Goal: Information Seeking & Learning: Learn about a topic

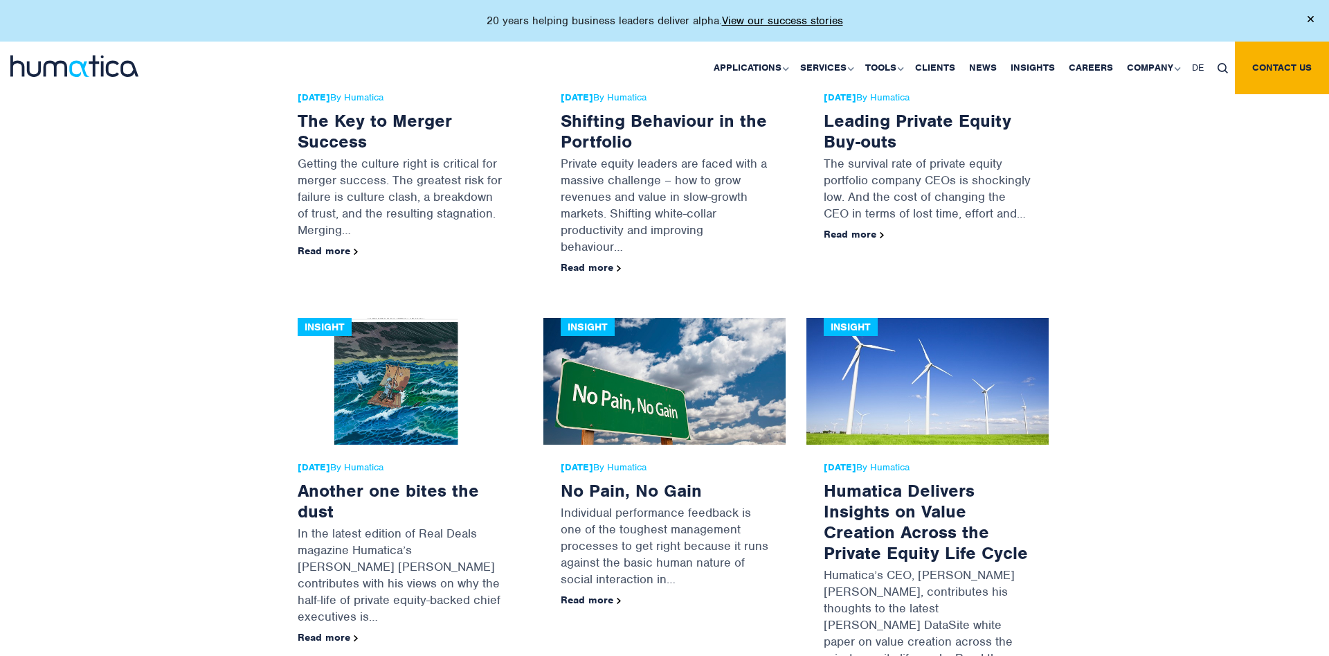
scroll to position [21040, 0]
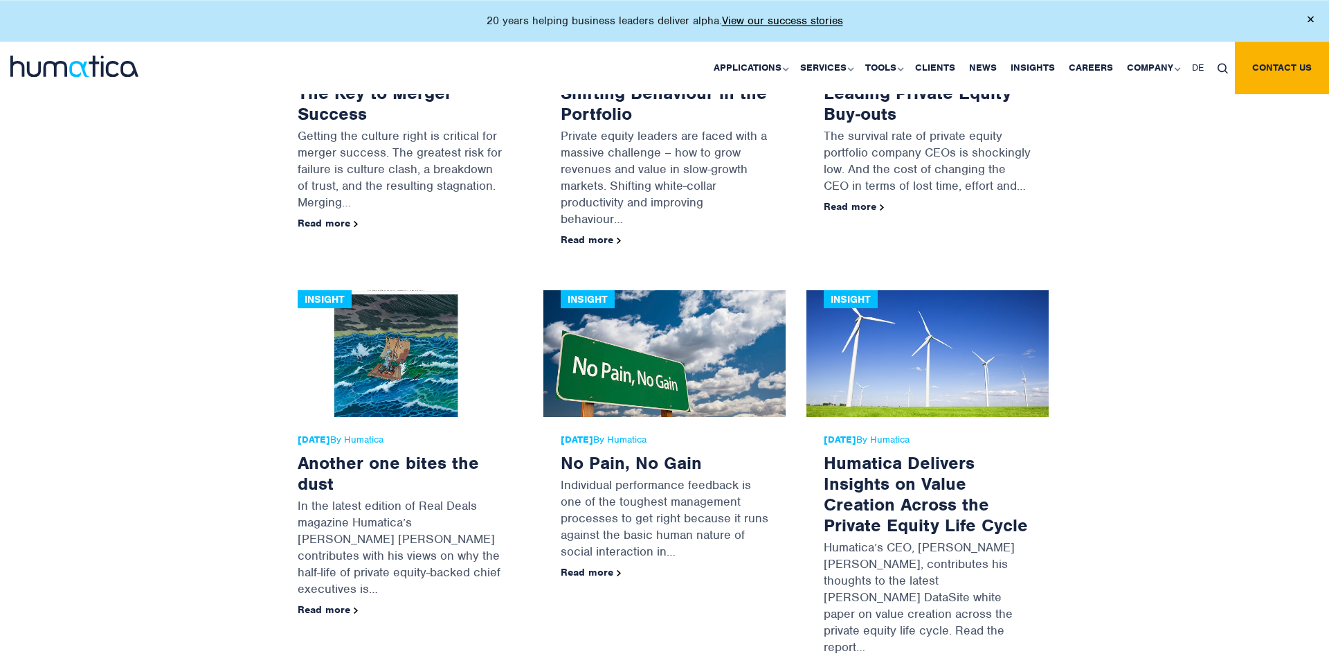
scroll to position [20666, 0]
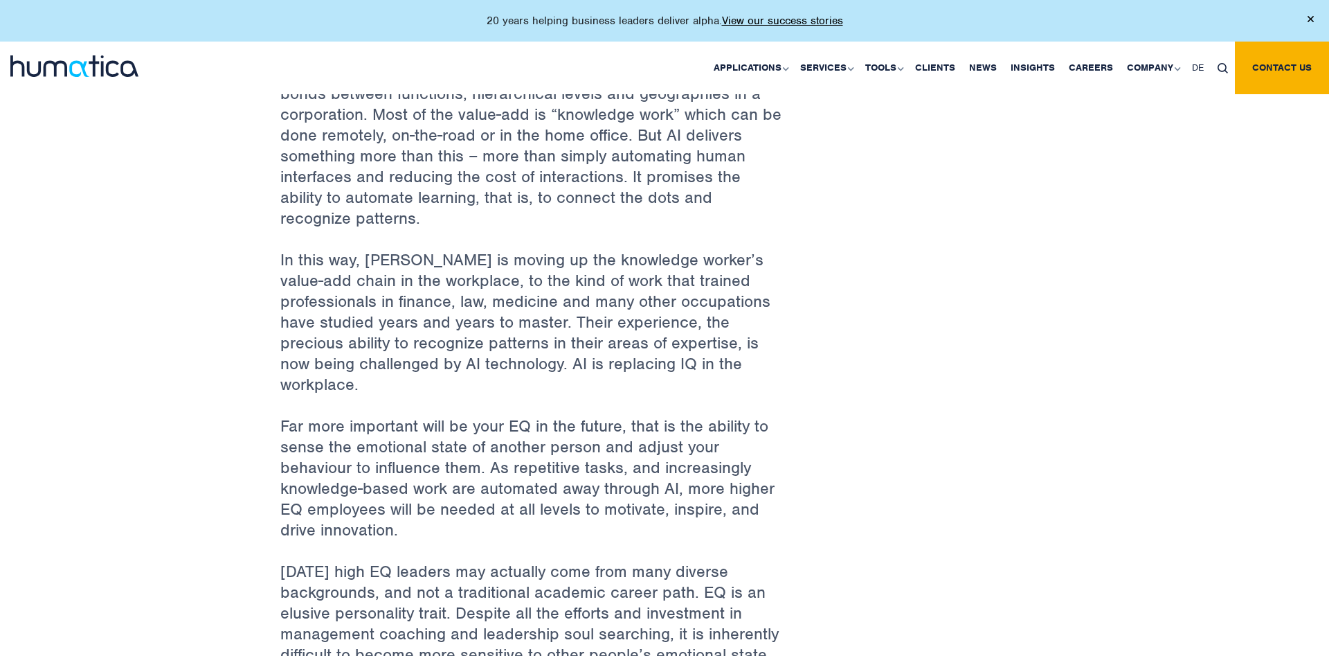
scroll to position [424, 0]
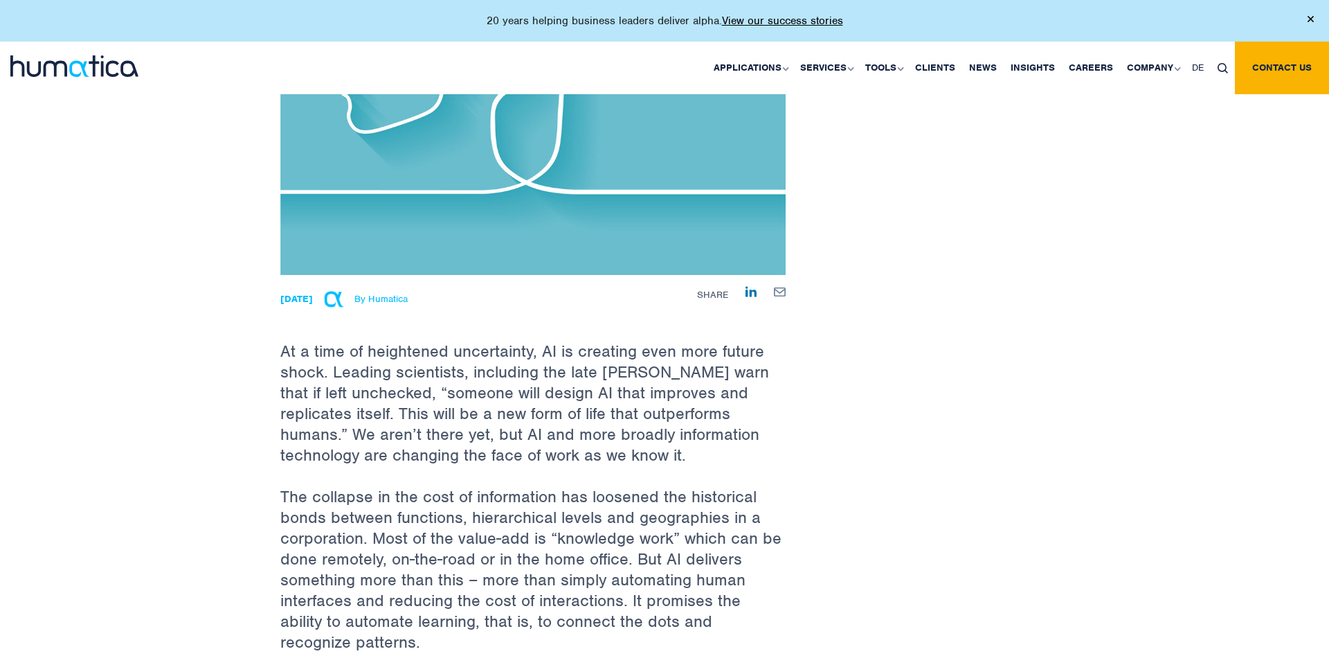
click at [284, 352] on p "At a time of heightened uncertainty, AI is creating even more future shock. Lea…" at bounding box center [532, 380] width 505 height 211
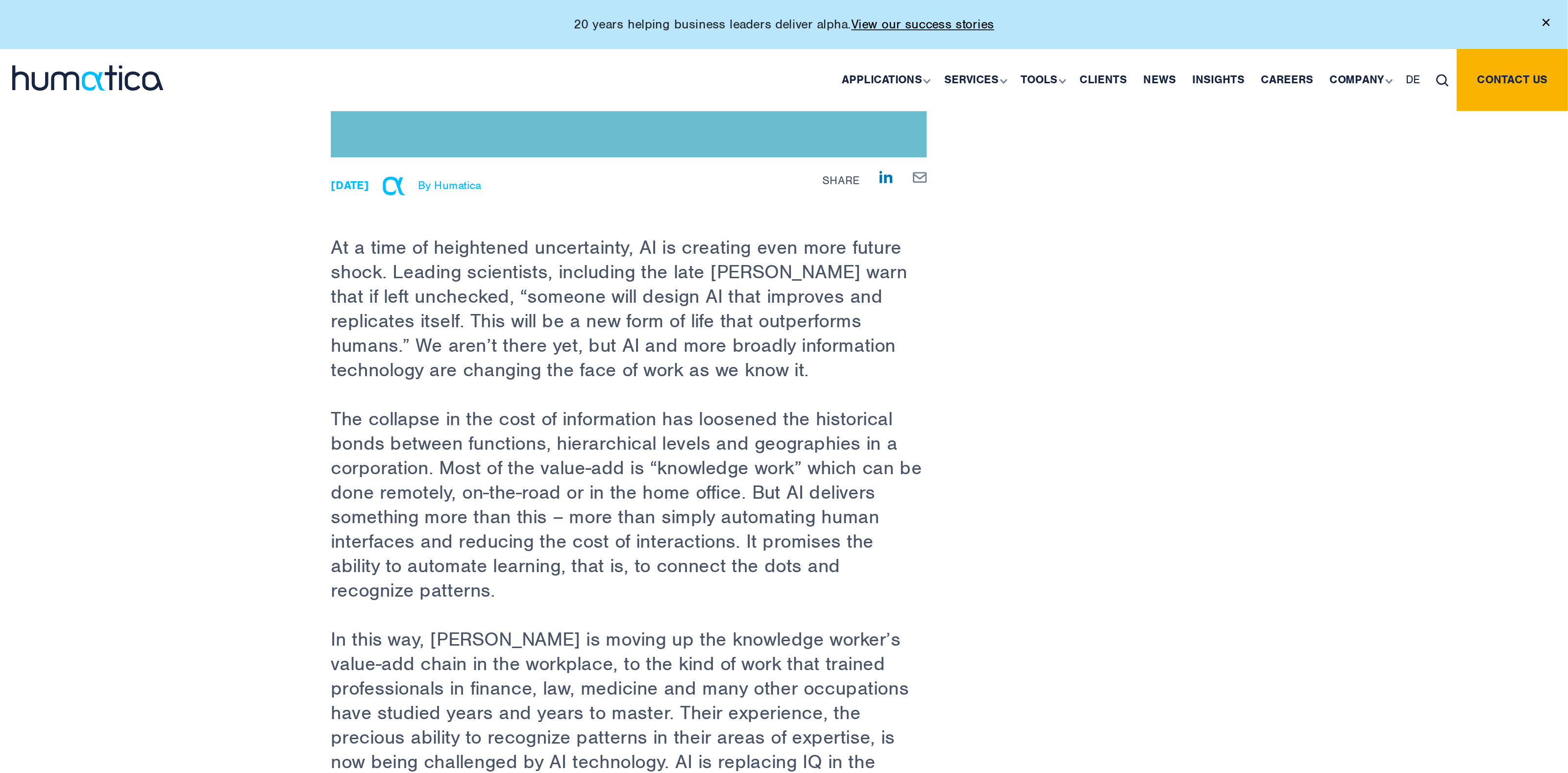
scroll to position [399, 0]
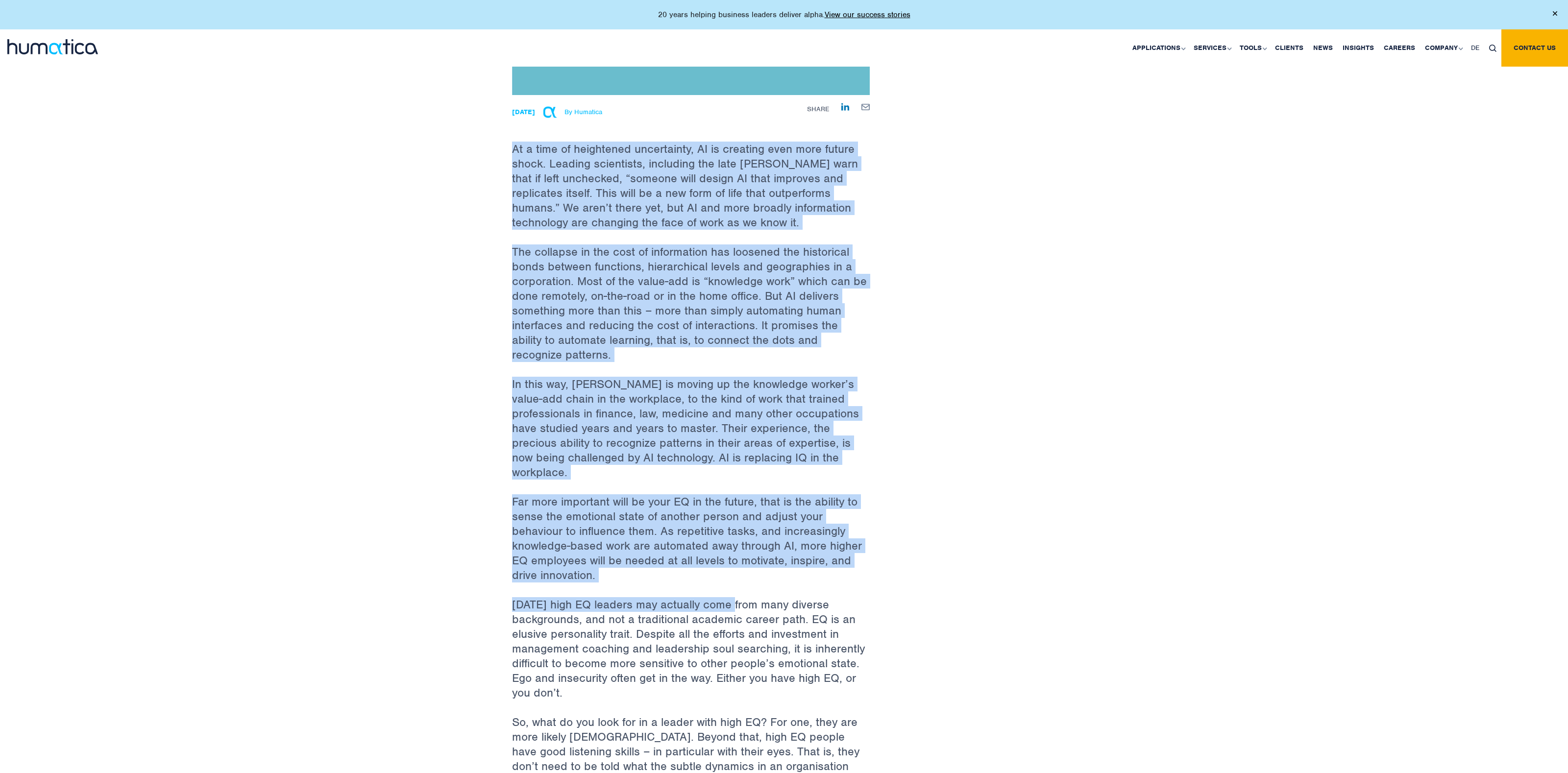
drag, startPoint x: 512, startPoint y: 146, endPoint x: 733, endPoint y: 582, distance: 488.8
click at [733, 464] on div "At a time of heightened uncertainty, AI is creating even more future shock. Lea…" at bounding box center [690, 588] width 357 height 987
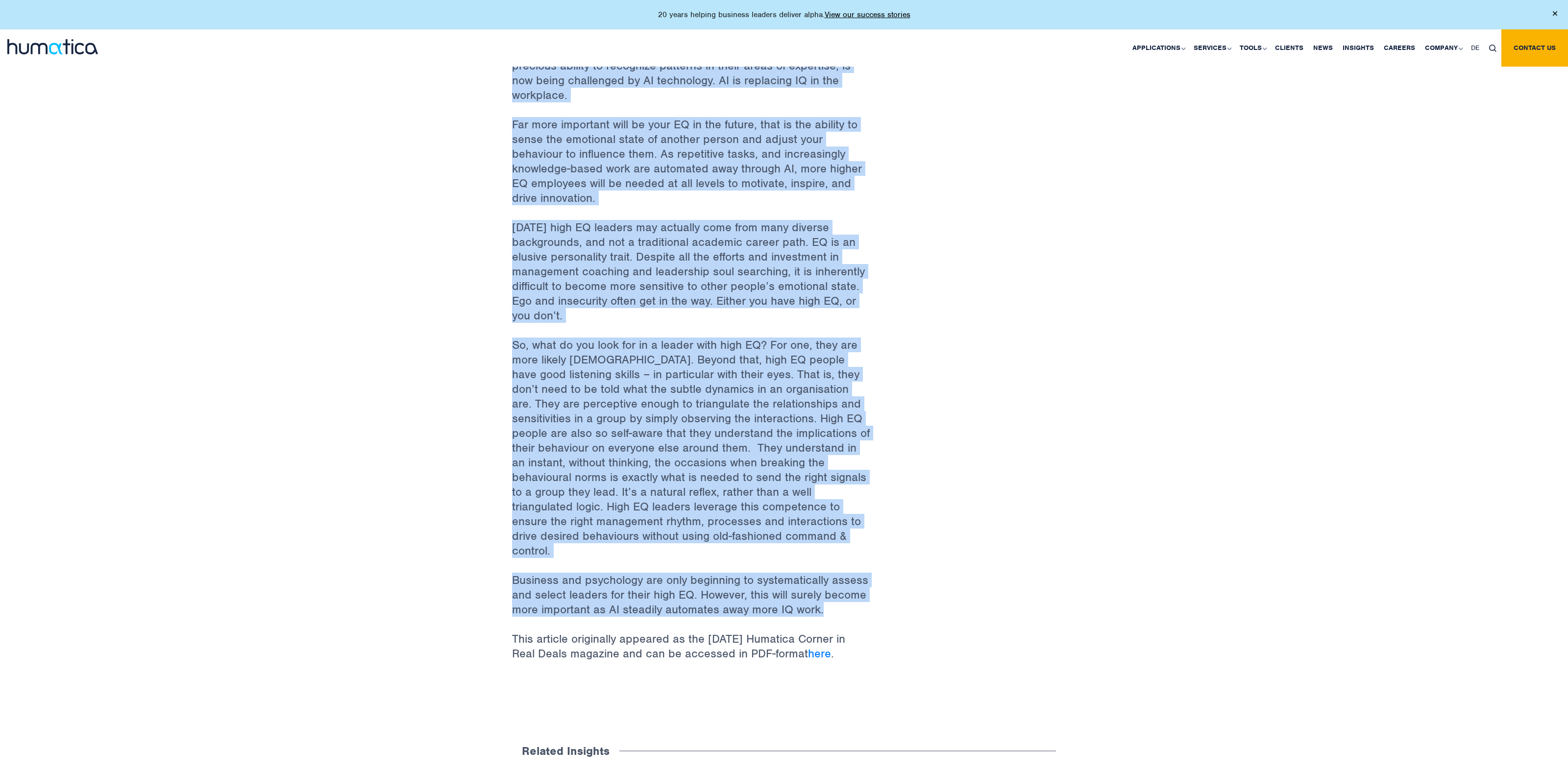
click at [825, 464] on p "Business and psychology are only beginning to systematically assess and select …" at bounding box center [690, 602] width 357 height 59
copy div "At a time of heightened uncertainty, AI is creating even more future shock. Lea…"
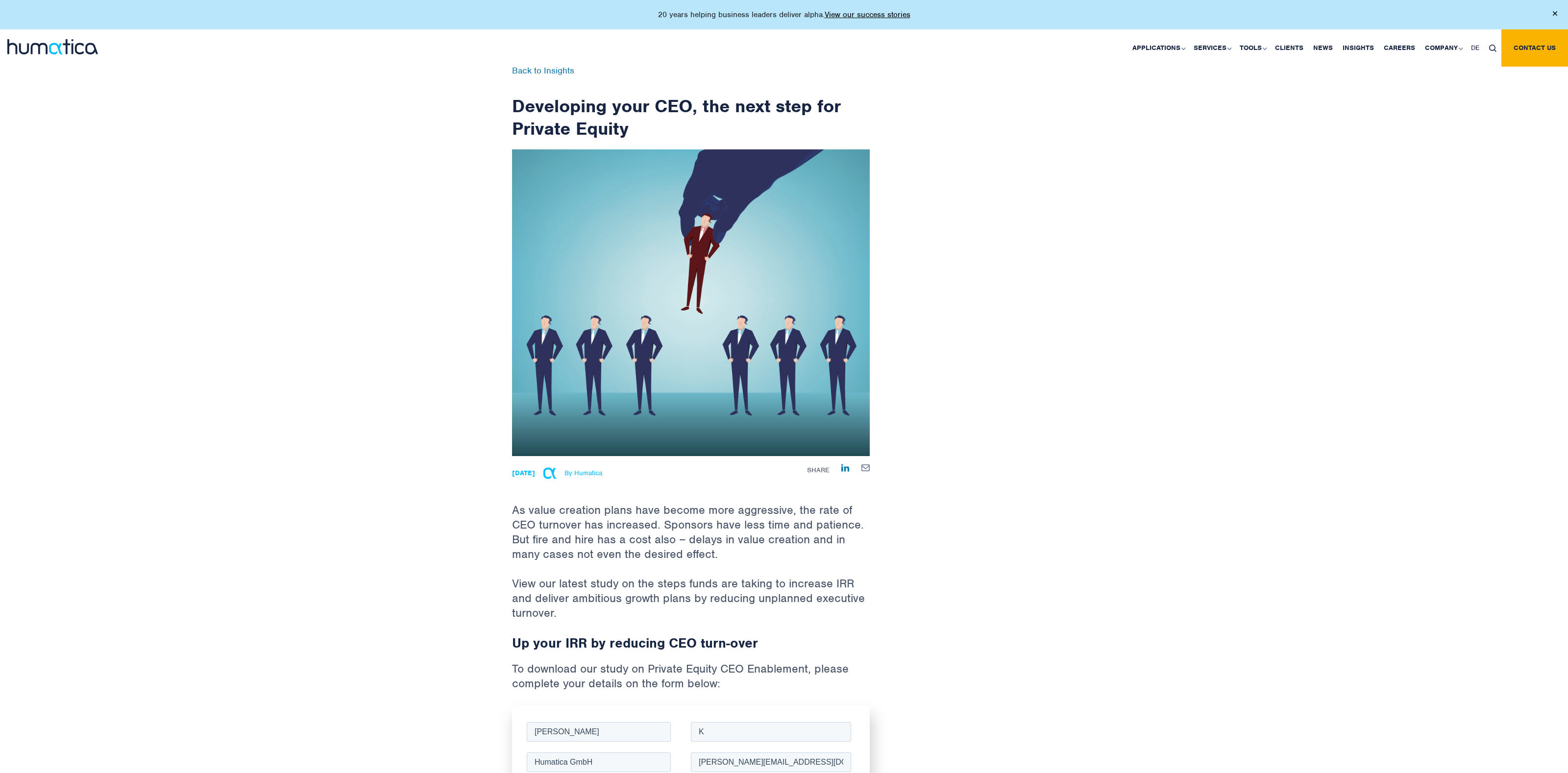
scroll to position [270, 0]
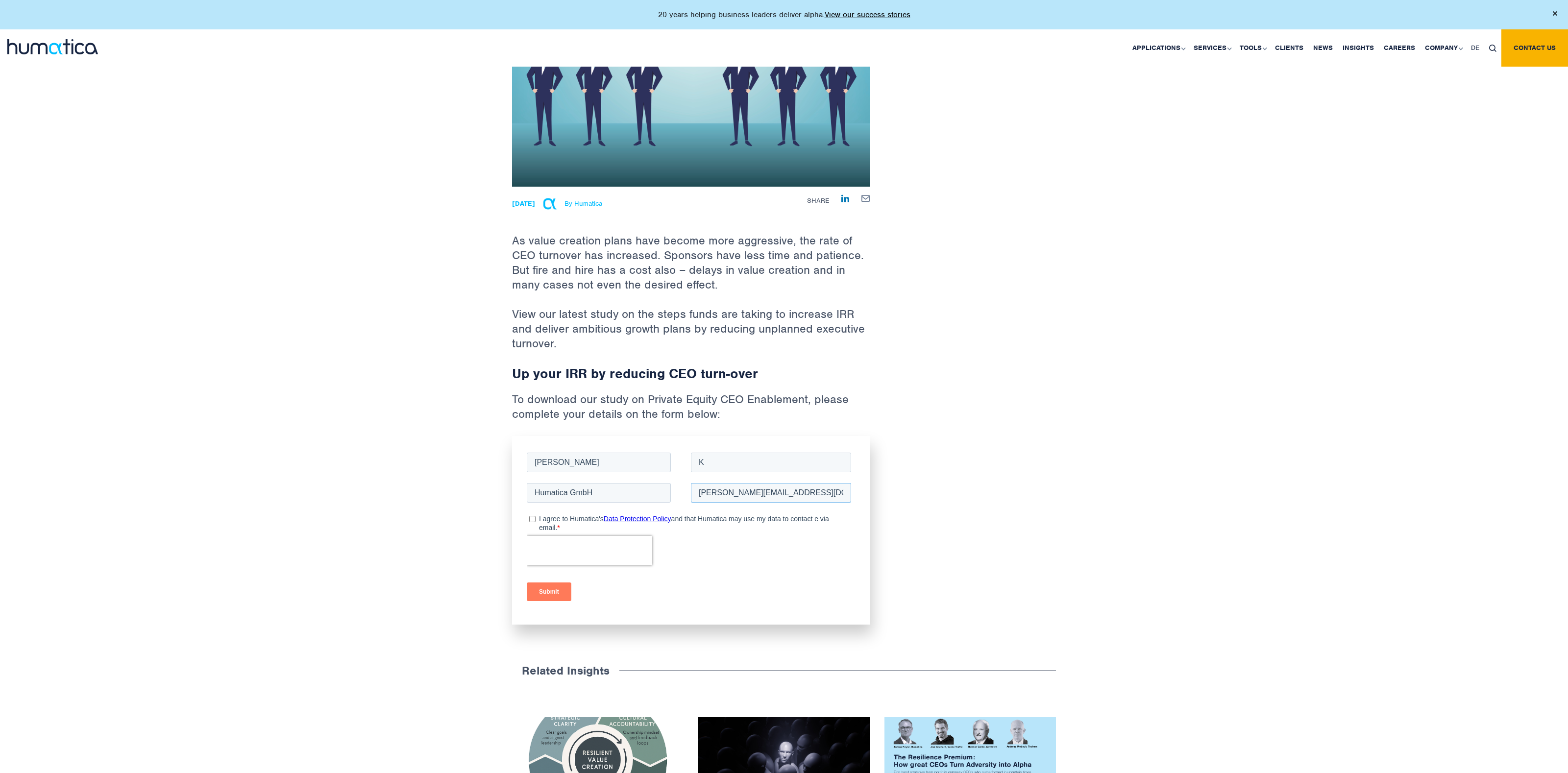
drag, startPoint x: 827, startPoint y: 496, endPoint x: 676, endPoint y: 490, distance: 151.1
click at [676, 464] on fieldset "Humatica GmbH andreas.knobloch@humatica.com" at bounding box center [691, 496] width 328 height 30
click at [651, 464] on input "Humatica GmbH" at bounding box center [599, 493] width 144 height 20
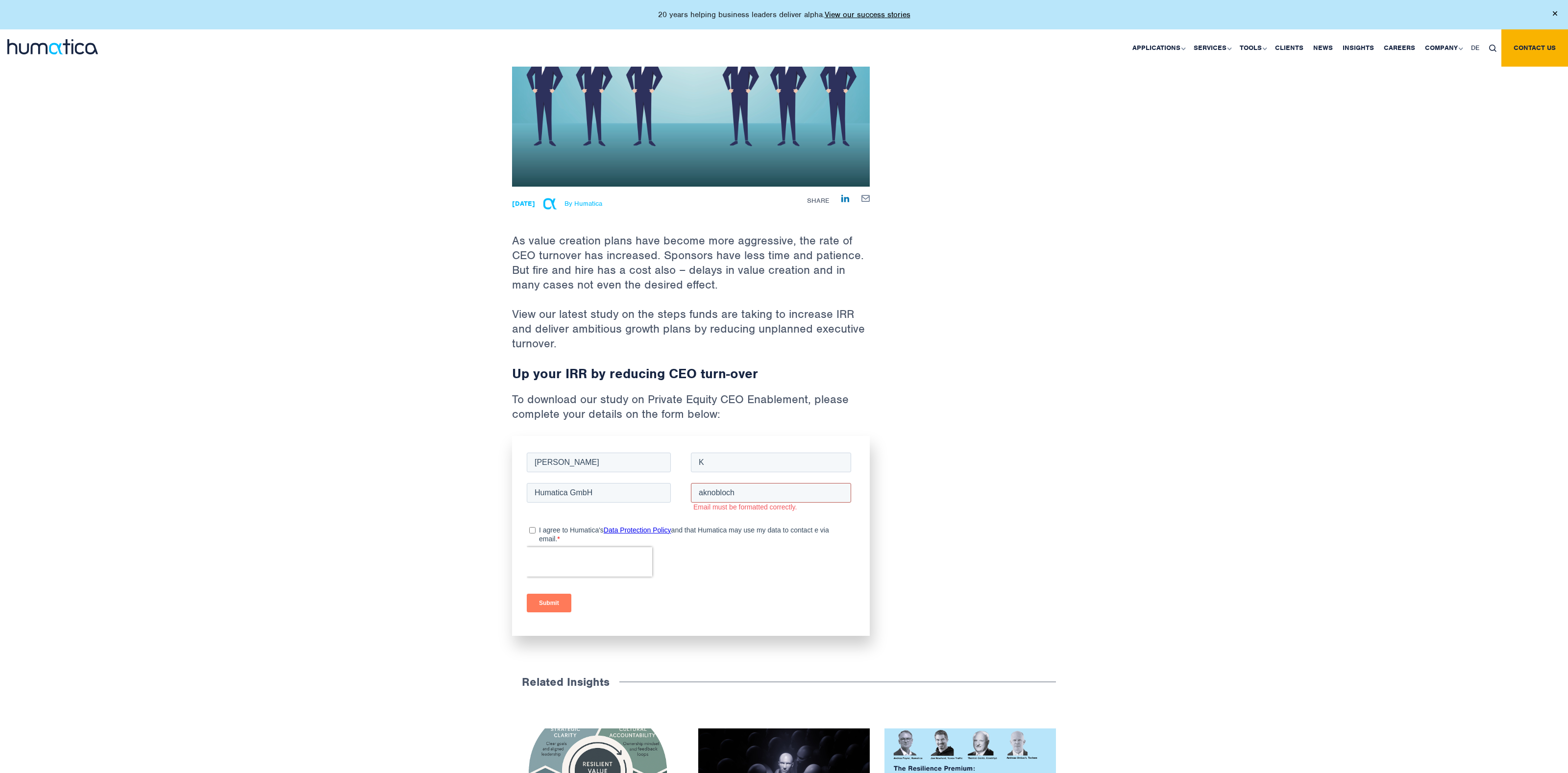
type input "aknobloch"
type input "Andreas"
type input "Knobloch"
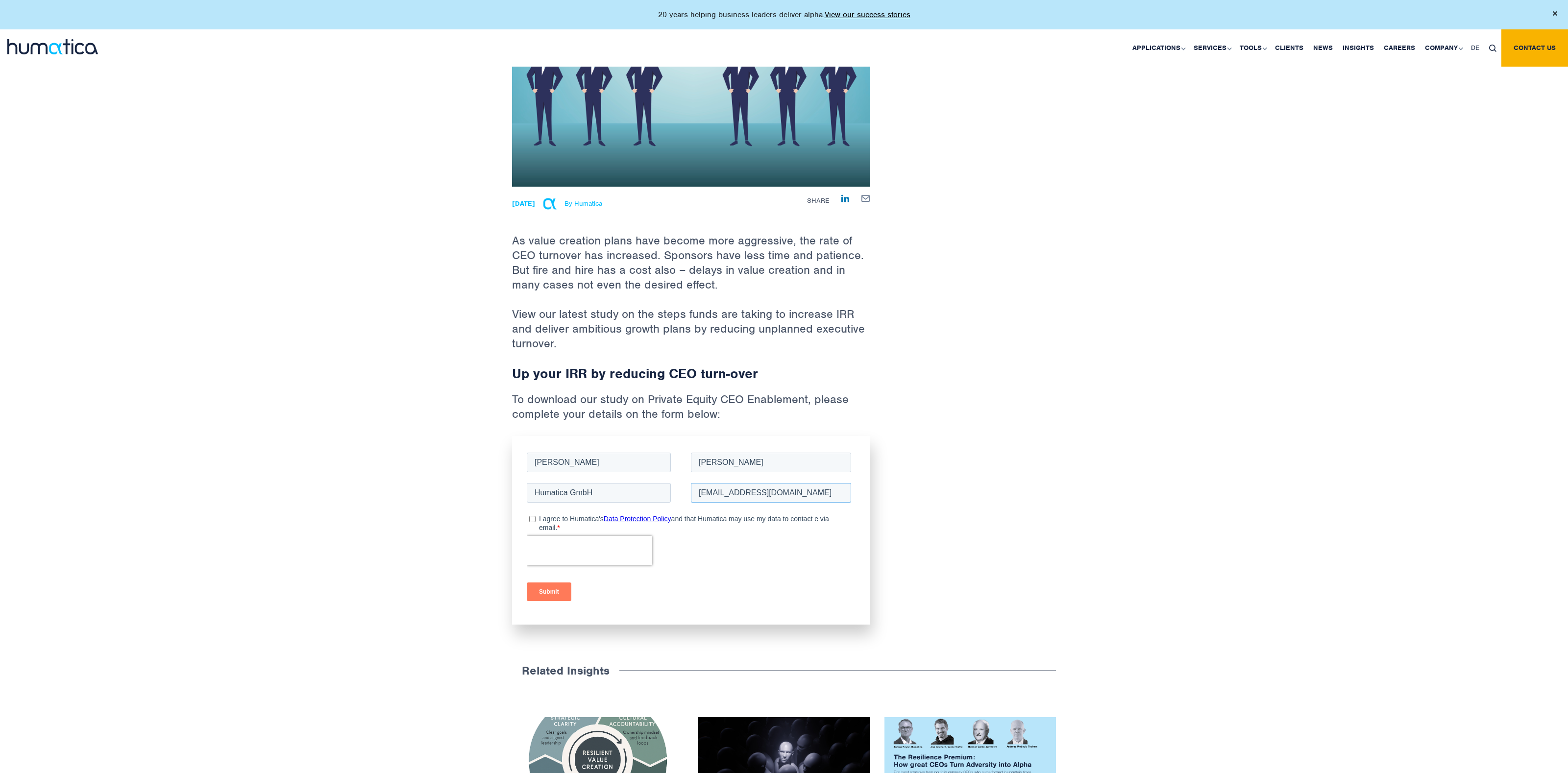
type input "aknobloch@gmail.com"
click at [530, 464] on input "I agree to Humatica's Data Protection Policy and that Humatica may use my data …" at bounding box center [532, 518] width 6 height 6
checkbox input "true"
click at [555, 464] on input "Submit" at bounding box center [549, 591] width 45 height 18
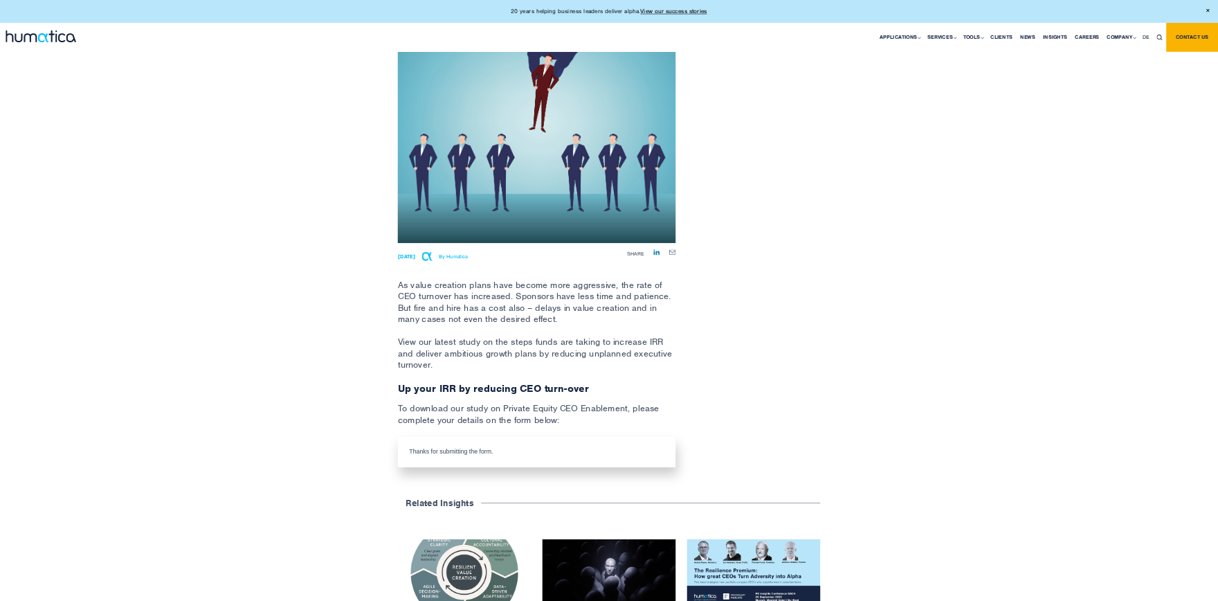
scroll to position [0, 0]
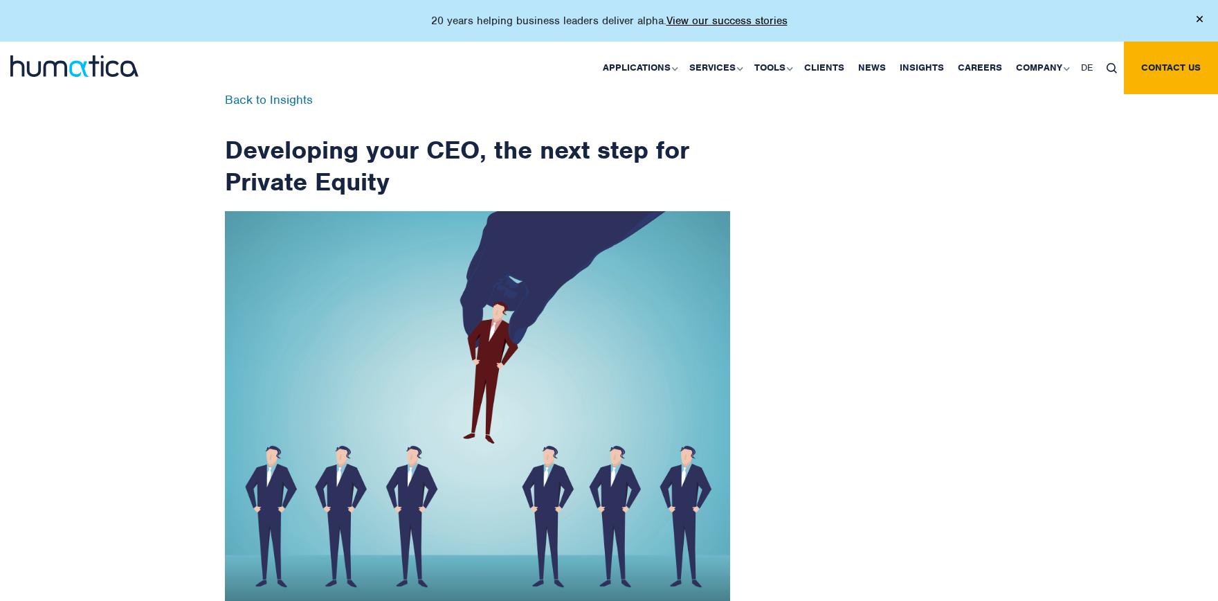
click at [187, 215] on div "Back to Insights Developing your CEO, the next step for Private Equity 01 Jul, …" at bounding box center [609, 573] width 1218 height 1040
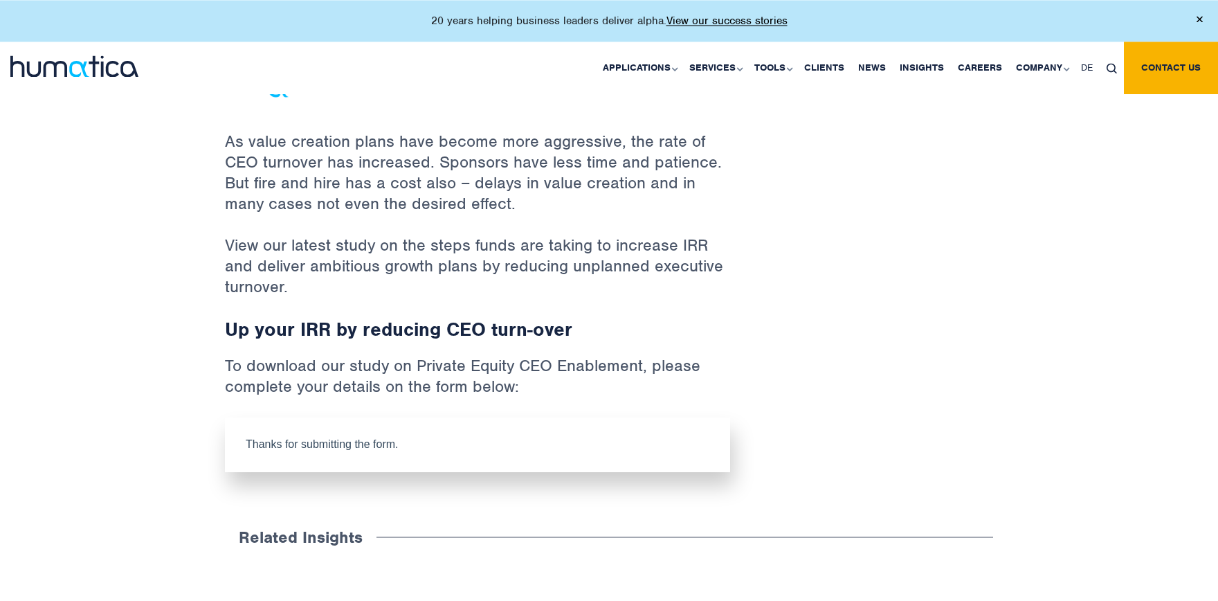
scroll to position [609, 0]
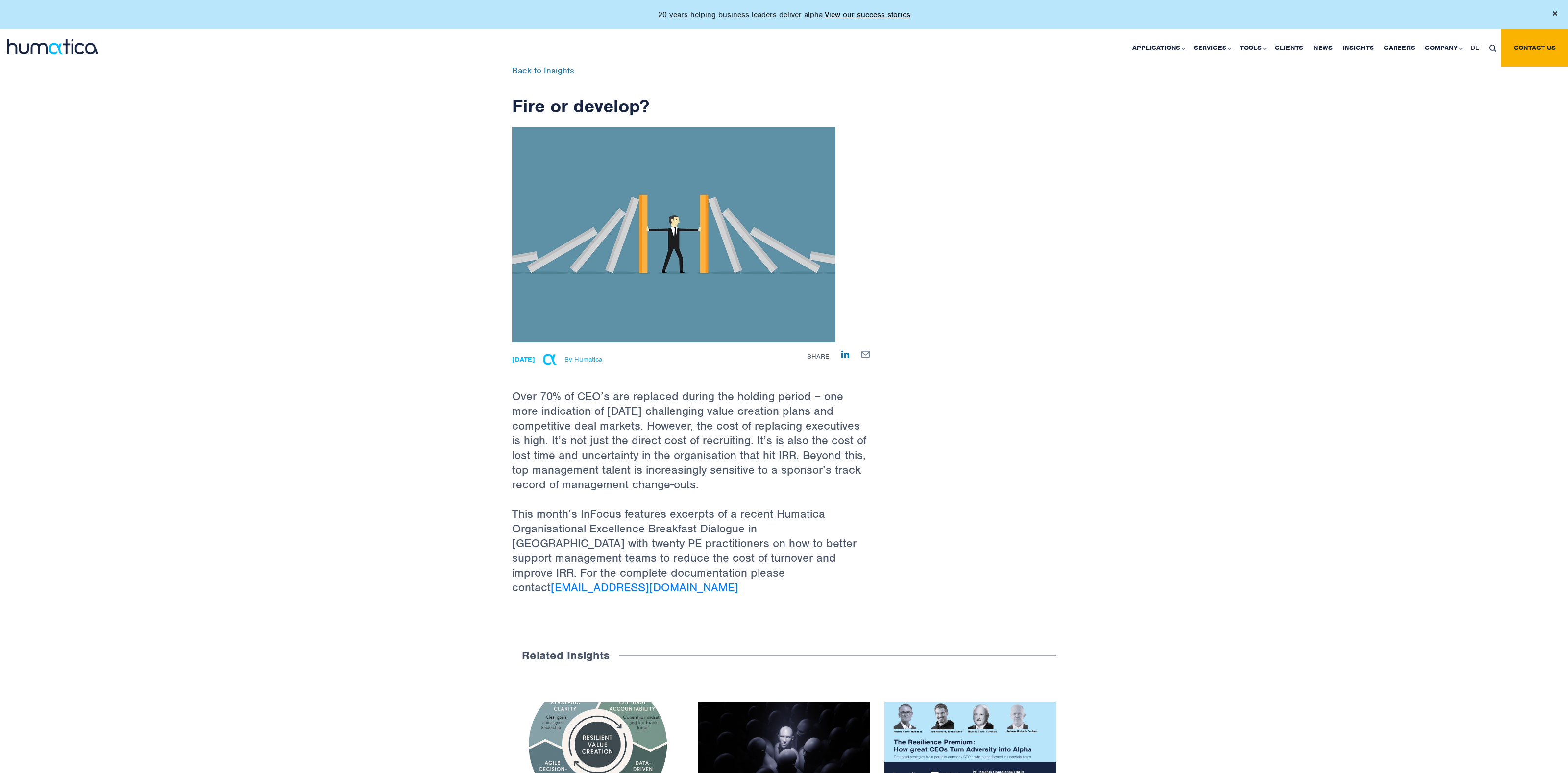
drag, startPoint x: 513, startPoint y: 399, endPoint x: 769, endPoint y: 486, distance: 270.4
click at [769, 464] on p "Over 70% of CEO’s are replaced during the holding period – one more indication …" at bounding box center [690, 425] width 357 height 164
copy p "Over 70% of CEO’s are replaced during the holding period – one more indication …"
click at [651, 464] on p "Over 70% of CEO’s are replaced during the holding period – one more indication …" at bounding box center [690, 425] width 357 height 164
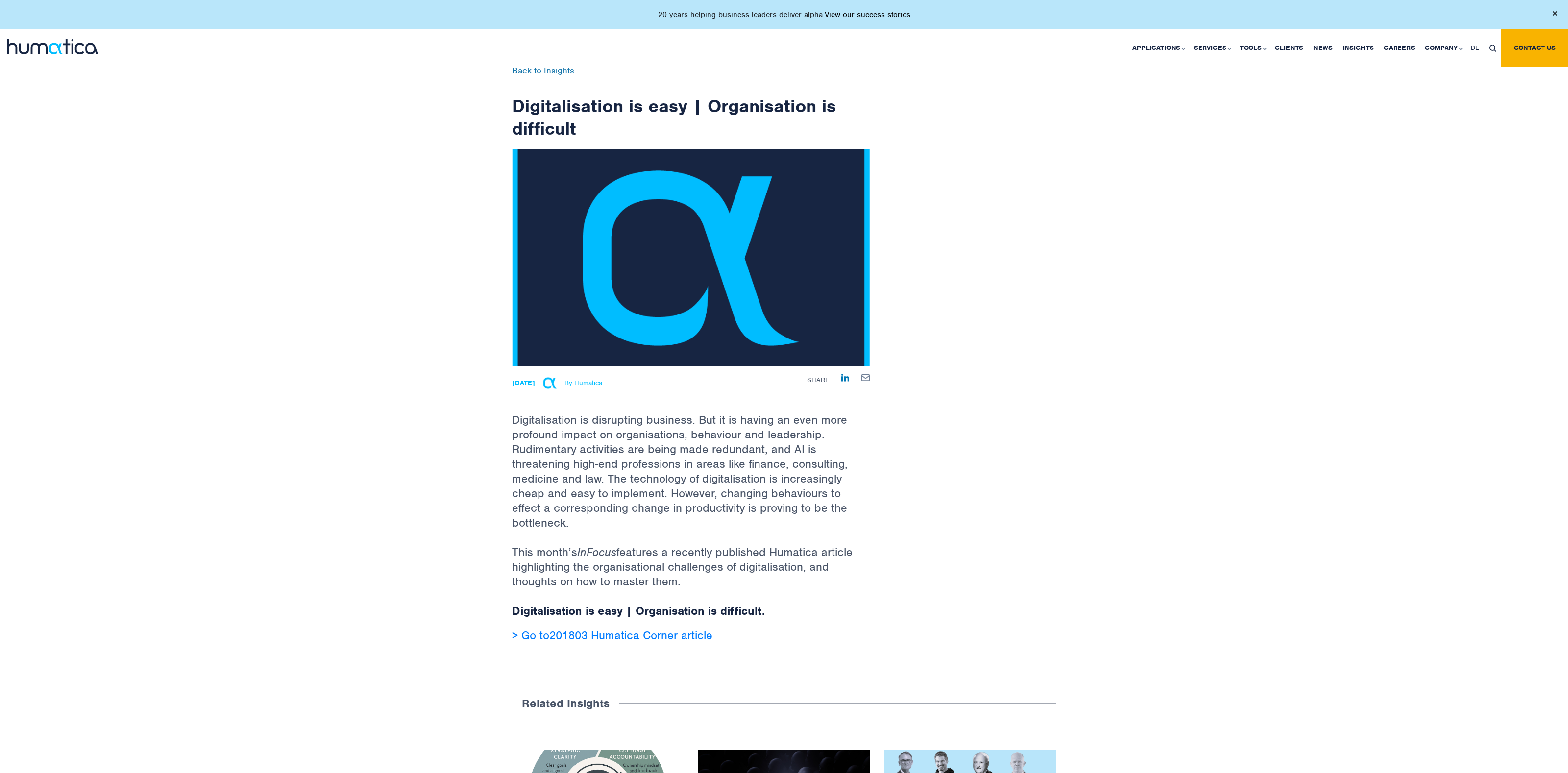
click at [580, 464] on p "Digitalisation is disrupting business. But it is having an even more profound i…" at bounding box center [690, 455] width 357 height 179
click at [633, 464] on p "Digitalisation is disrupting business. But it is having an even more profound i…" at bounding box center [690, 455] width 357 height 179
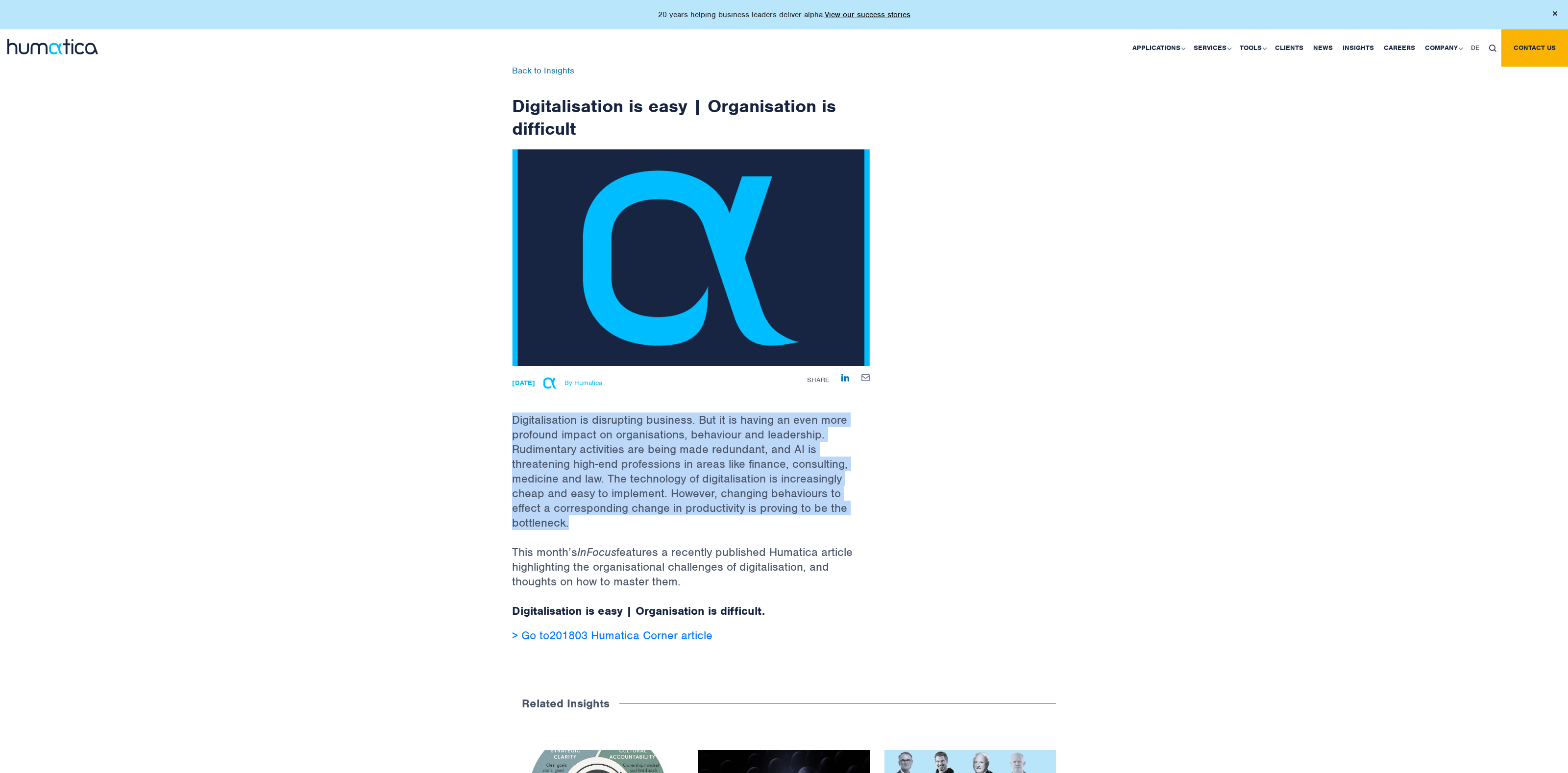
drag, startPoint x: 633, startPoint y: 526, endPoint x: 491, endPoint y: 420, distance: 177.2
click at [491, 420] on div "Back to Insights Digitalisation is easy | Organisation is difficult [DATE] By H…" at bounding box center [784, 362] width 1568 height 650
copy p "Digitalisation is disrupting business. But it is having an even more profound i…"
click at [643, 464] on link "201803 Humatica Corner" at bounding box center [613, 635] width 128 height 15
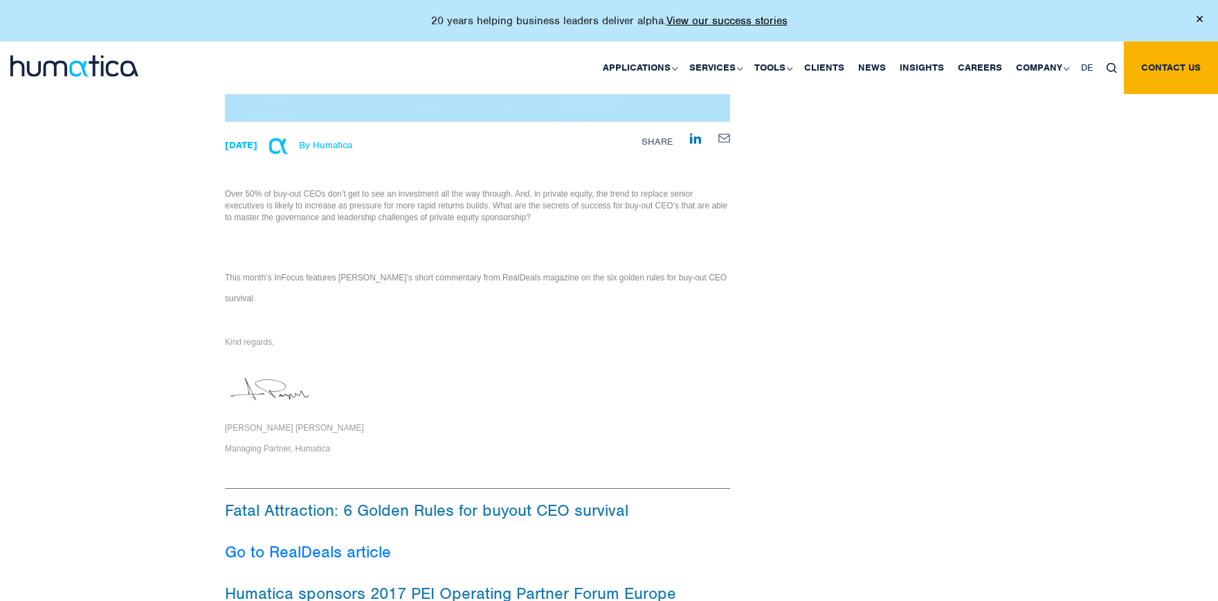
scroll to position [457, 0]
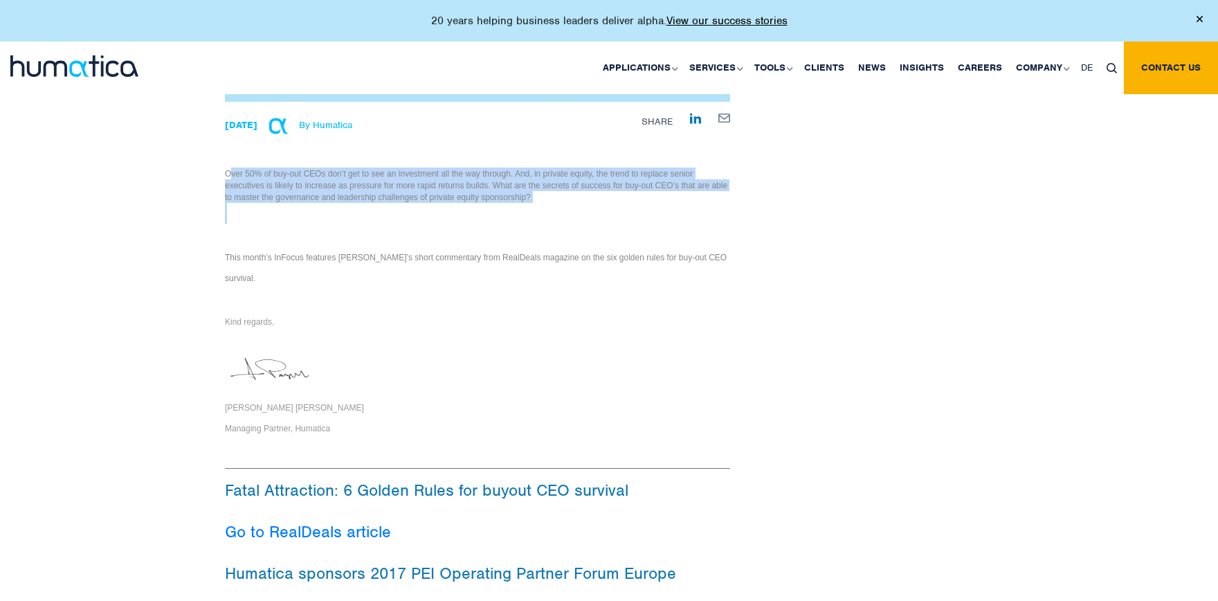
drag, startPoint x: 229, startPoint y: 172, endPoint x: 490, endPoint y: 210, distance: 263.8
click at [490, 210] on div "Over 50% of buy-out CEOs don’t get to see an investment all the way through. An…" at bounding box center [477, 204] width 505 height 205
click at [523, 211] on p at bounding box center [477, 224] width 505 height 42
drag, startPoint x: 226, startPoint y: 173, endPoint x: 548, endPoint y: 212, distance: 324.2
click at [548, 212] on div "Over 50% of buy-out CEOs don’t get to see an investment all the way through. An…" at bounding box center [477, 204] width 505 height 205
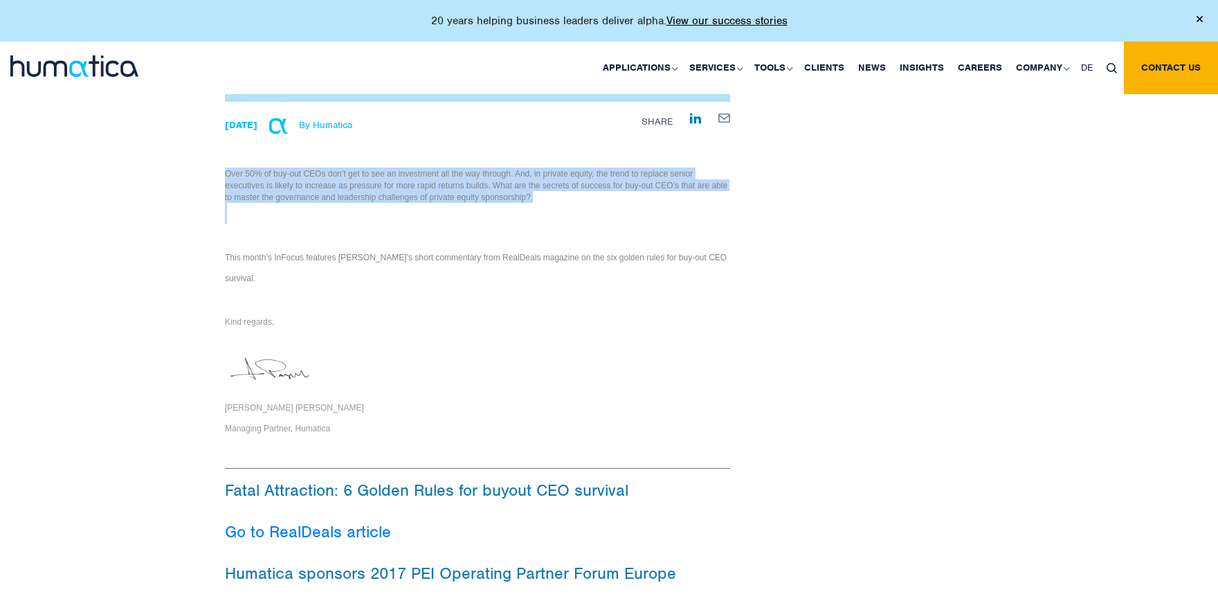
copy div "Over 50% of buy-out CEOs don’t get to see an investment all the way through. An…"
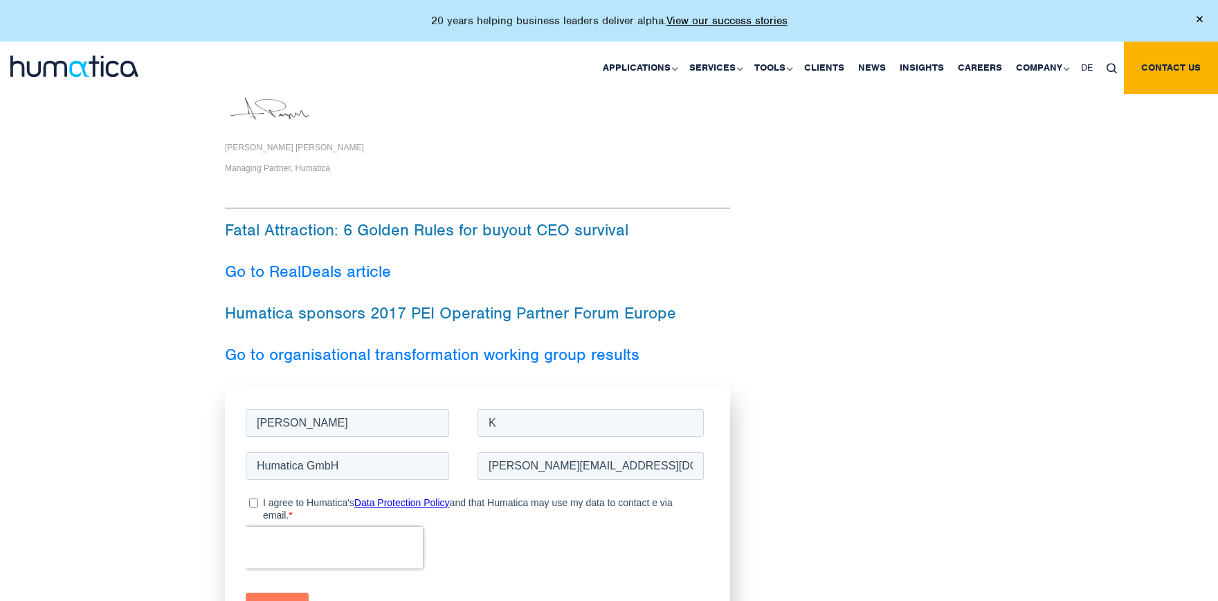
scroll to position [761, 0]
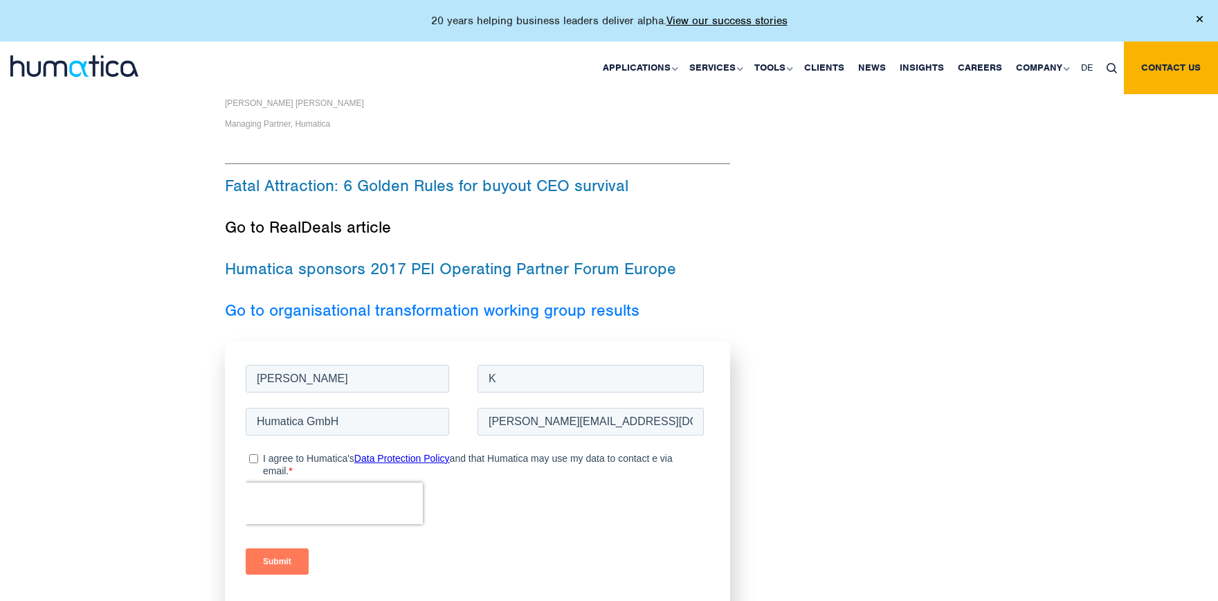
click at [370, 217] on link "Go to RealDeals article" at bounding box center [308, 227] width 166 height 21
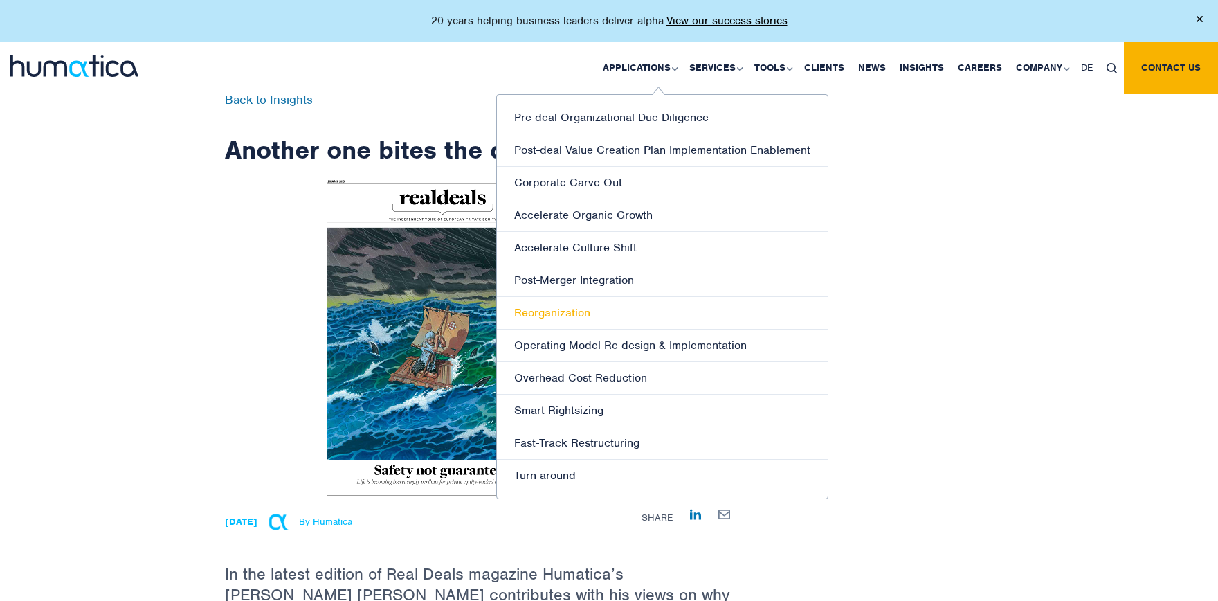
scroll to position [305, 0]
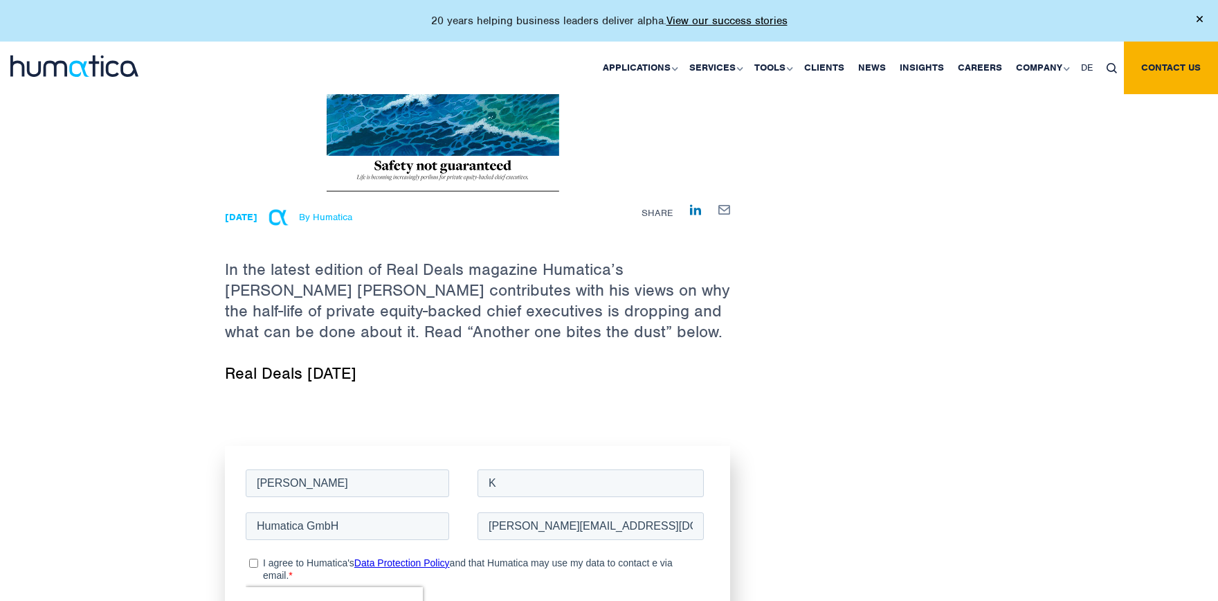
click at [317, 374] on link "Real Deals [DATE]" at bounding box center [291, 373] width 132 height 21
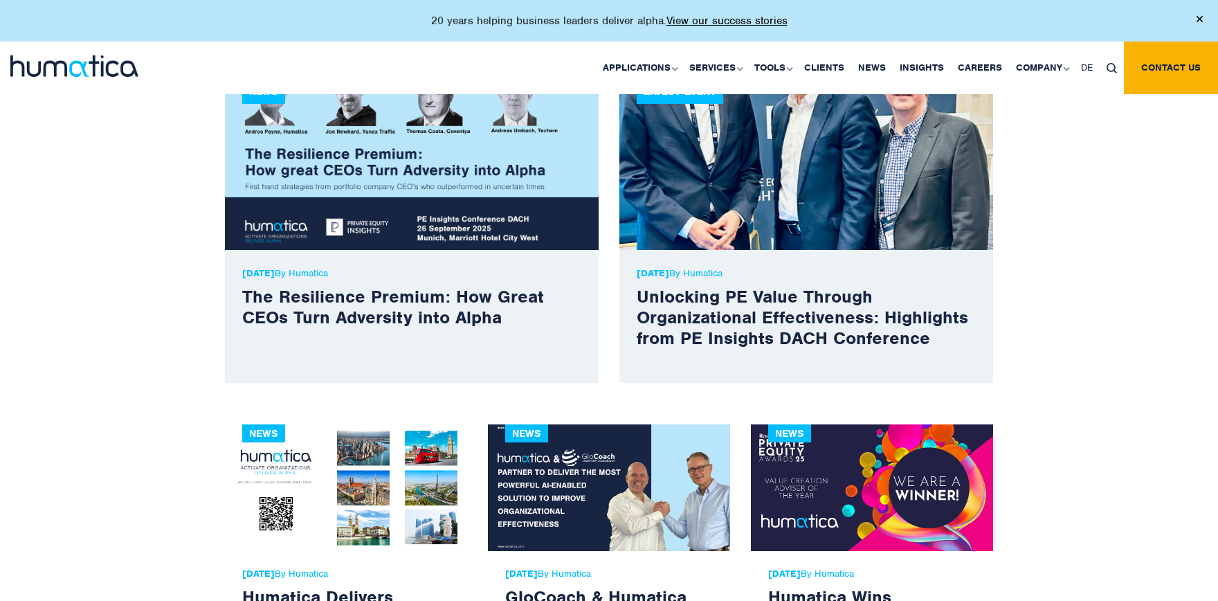
scroll to position [457, 0]
